Goal: Transaction & Acquisition: Purchase product/service

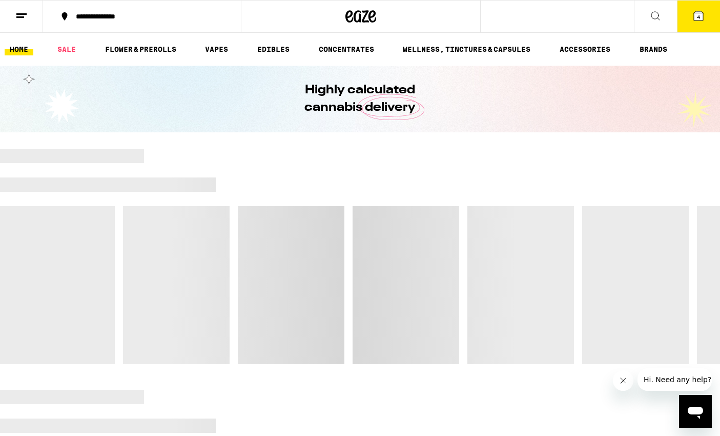
click at [697, 17] on span "4" at bounding box center [698, 17] width 3 height 6
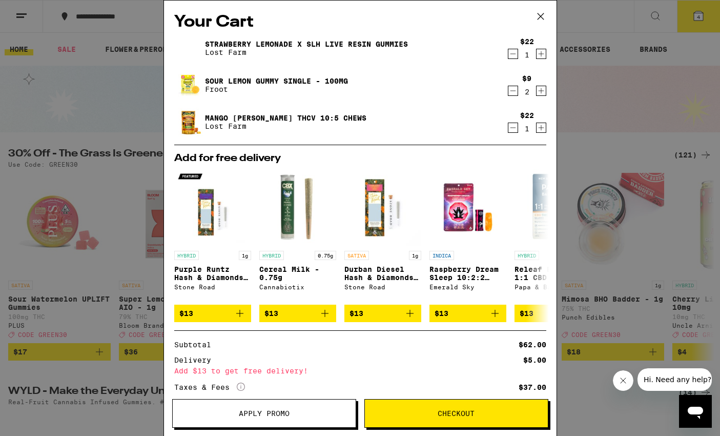
click at [514, 127] on icon "Decrement" at bounding box center [512, 127] width 9 height 12
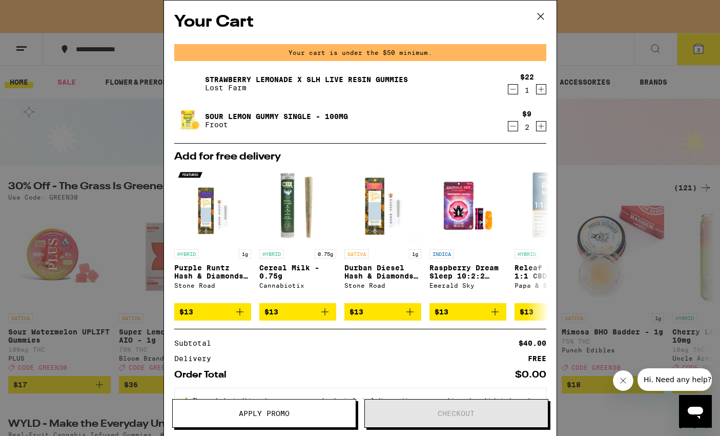
click at [511, 91] on icon "Decrement" at bounding box center [512, 89] width 9 height 12
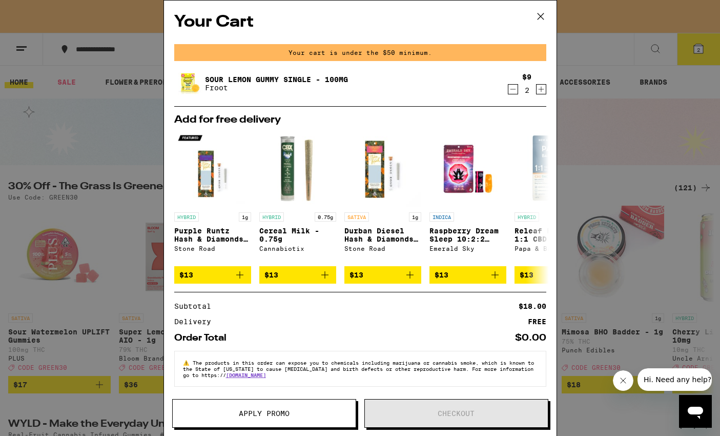
click at [548, 21] on button at bounding box center [541, 17] width 32 height 33
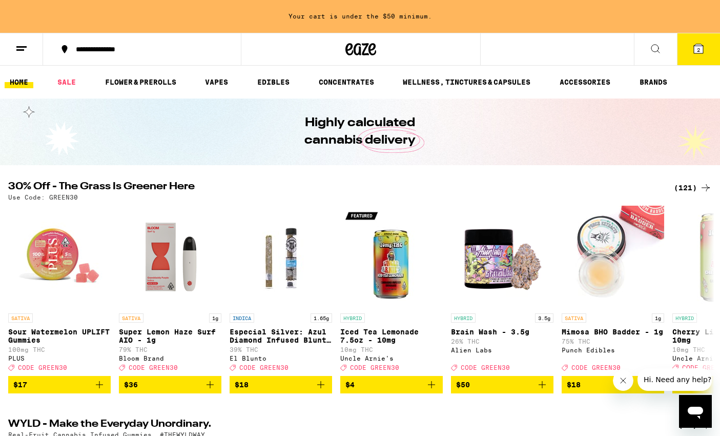
click at [650, 51] on icon at bounding box center [655, 49] width 12 height 12
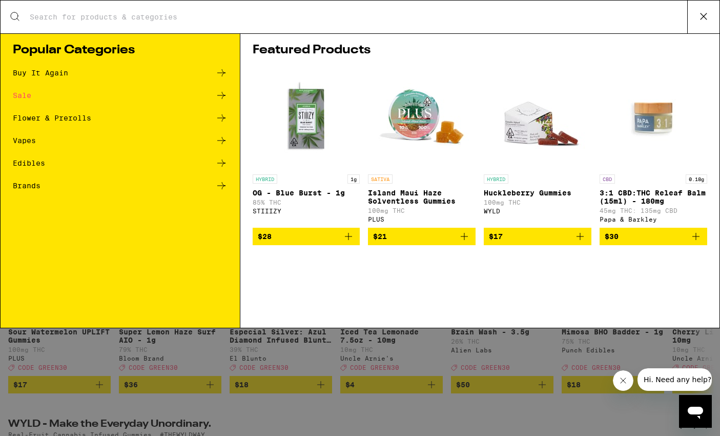
drag, startPoint x: 544, startPoint y: 26, endPoint x: 657, endPoint y: 19, distance: 113.0
click at [544, 26] on div "Search for Products" at bounding box center [360, 17] width 719 height 33
click at [705, 18] on icon at bounding box center [703, 16] width 6 height 6
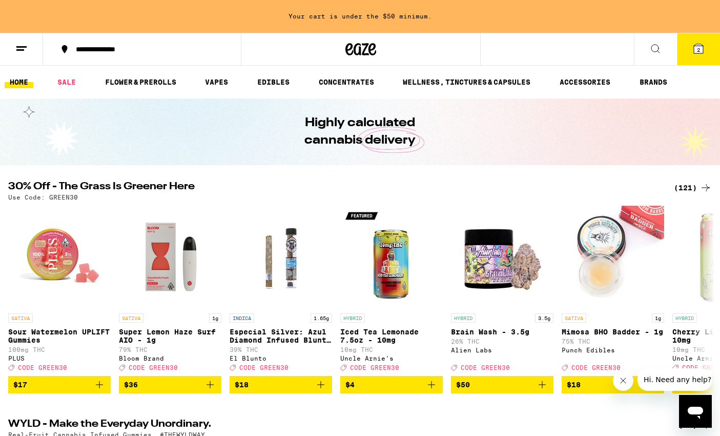
click at [689, 188] on div "(121)" at bounding box center [693, 187] width 38 height 12
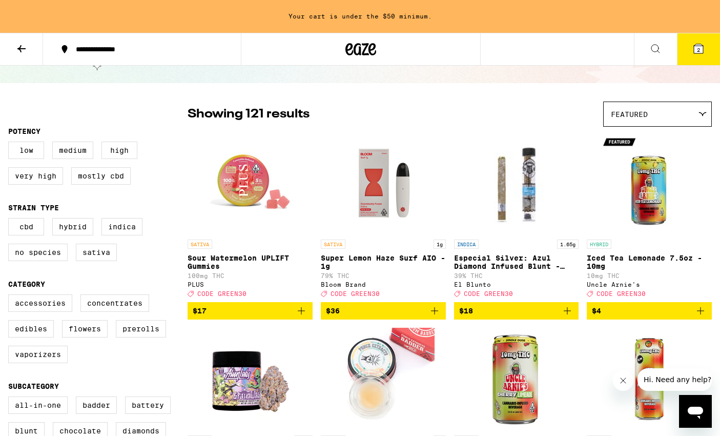
scroll to position [58, 0]
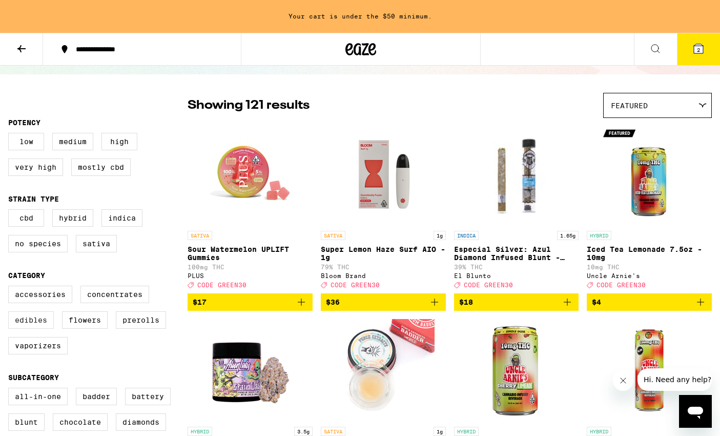
click at [36, 328] on label "Edibles" at bounding box center [31, 319] width 46 height 17
click at [11, 287] on input "Edibles" at bounding box center [10, 287] width 1 height 1
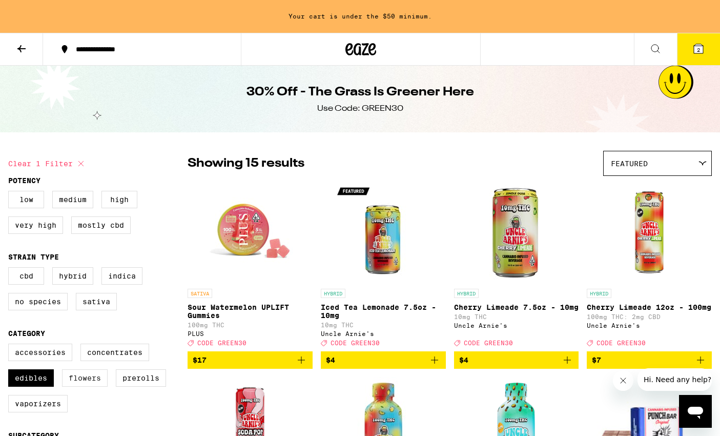
drag, startPoint x: 43, startPoint y: 384, endPoint x: 73, endPoint y: 387, distance: 30.9
click at [43, 384] on label "Edibles" at bounding box center [31, 377] width 46 height 17
click at [11, 345] on input "Edibles" at bounding box center [10, 345] width 1 height 1
checkbox input "false"
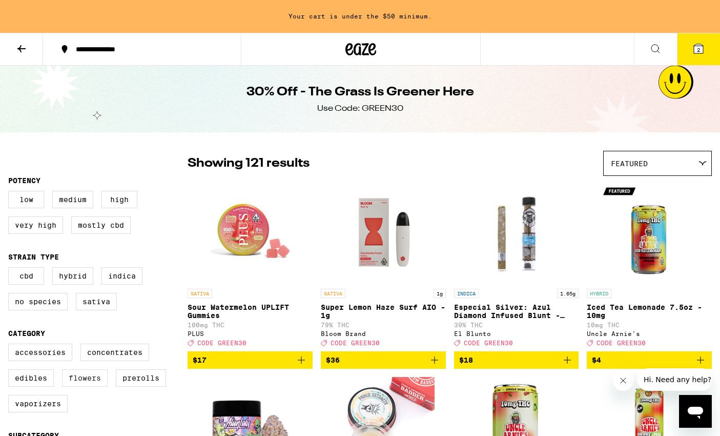
click at [81, 386] on label "Flowers" at bounding box center [85, 377] width 46 height 17
click at [11, 345] on input "Flowers" at bounding box center [10, 345] width 1 height 1
checkbox input "true"
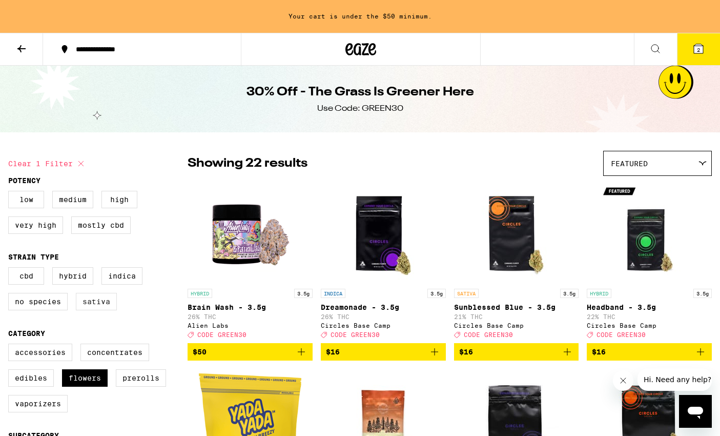
click at [89, 304] on label "Sativa" at bounding box center [96, 301] width 41 height 17
click at [11, 269] on input "Sativa" at bounding box center [10, 269] width 1 height 1
checkbox input "true"
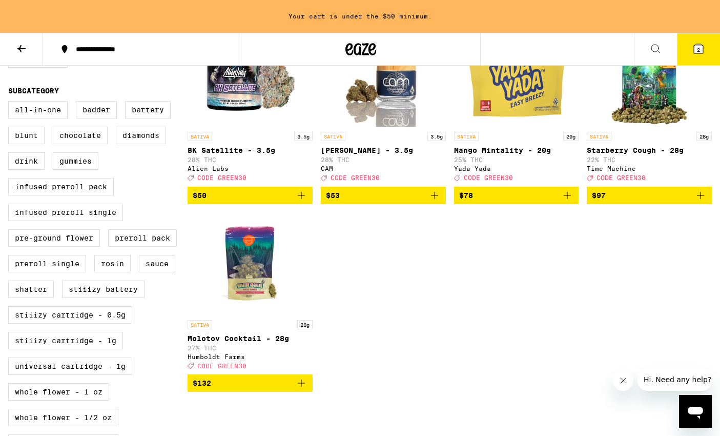
scroll to position [348, 0]
